Goal: Task Accomplishment & Management: Complete application form

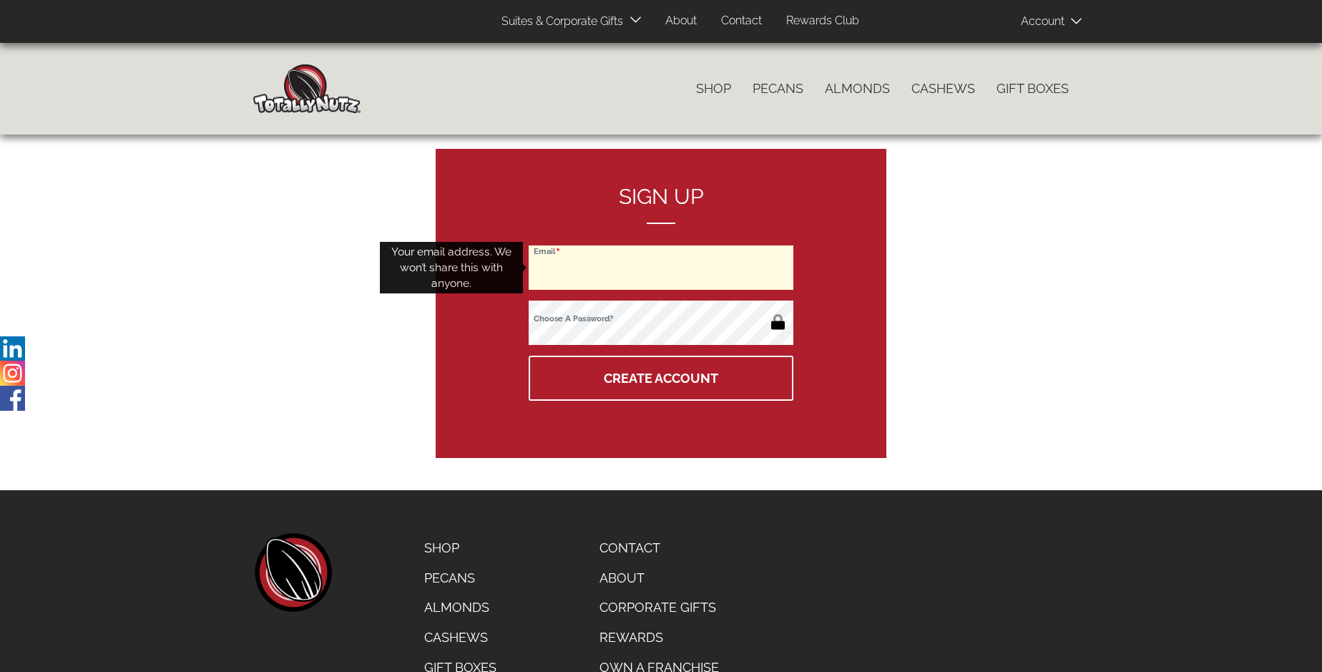
click at [661, 267] on input "Email" at bounding box center [661, 267] width 265 height 44
type input "tideroller18@gmail.com"
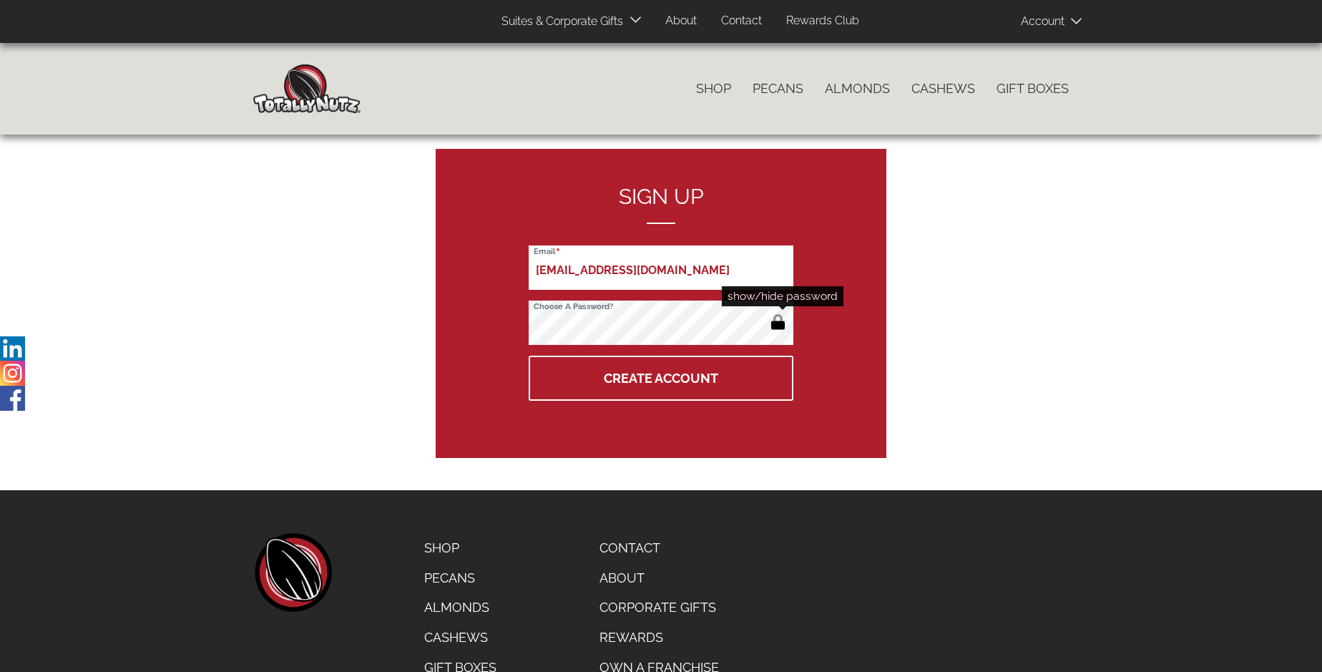
click at [777, 323] on button "button" at bounding box center [778, 323] width 24 height 23
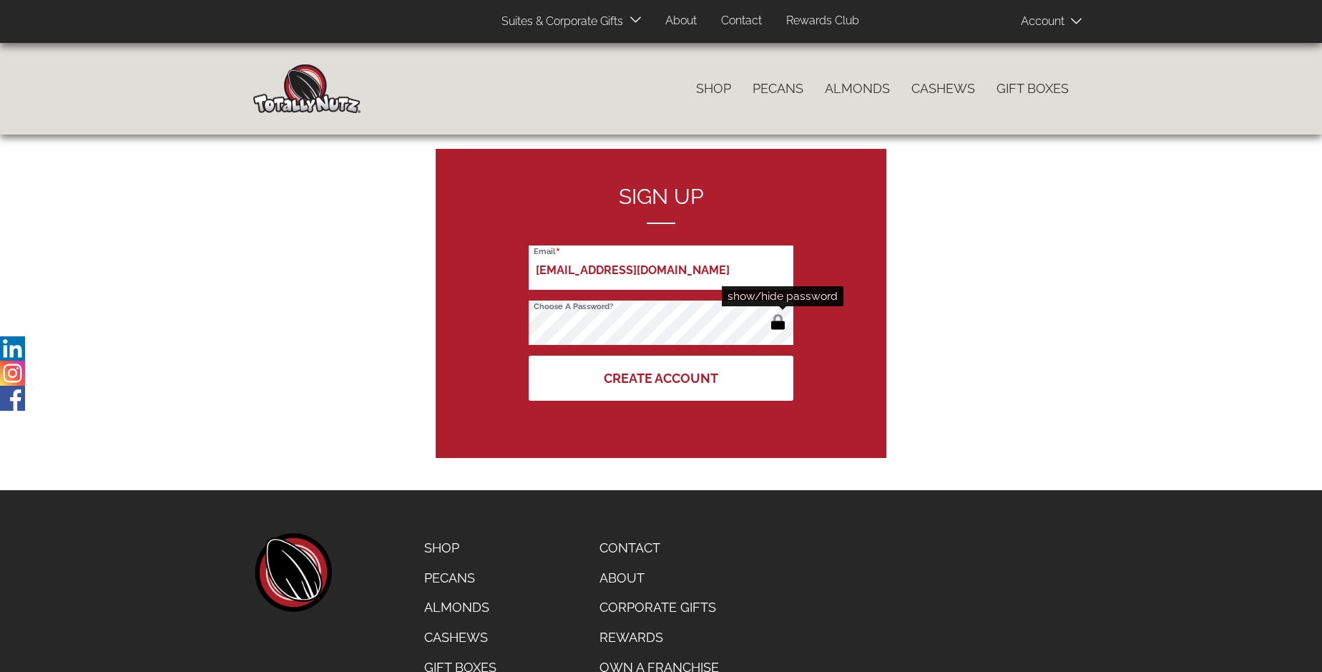
click at [661, 378] on button "Create Account" at bounding box center [661, 377] width 265 height 45
